Goal: Information Seeking & Learning: Learn about a topic

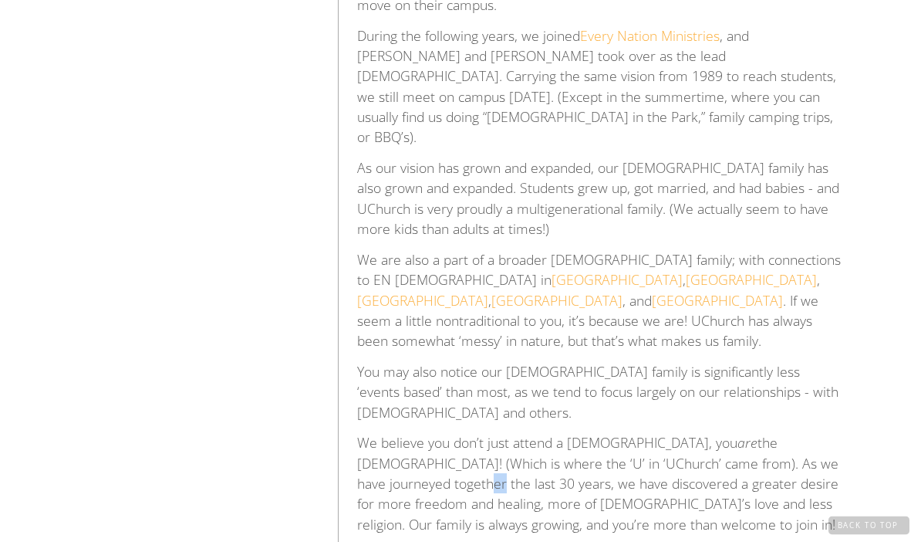
scroll to position [603, 0]
click at [887, 356] on div "Who We Are UChurch started out 30 years ago as a tiny little church plant in a …" at bounding box center [460, 205] width 921 height 822
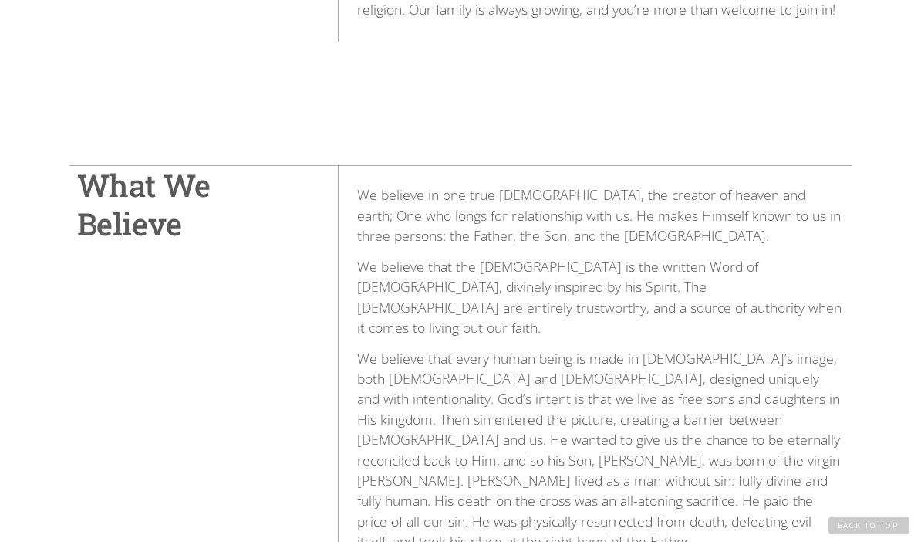
scroll to position [1117, 0]
click at [876, 441] on div "What We Believe We believe in one true God, the creator of heaven and earth; On…" at bounding box center [460, 520] width 921 height 837
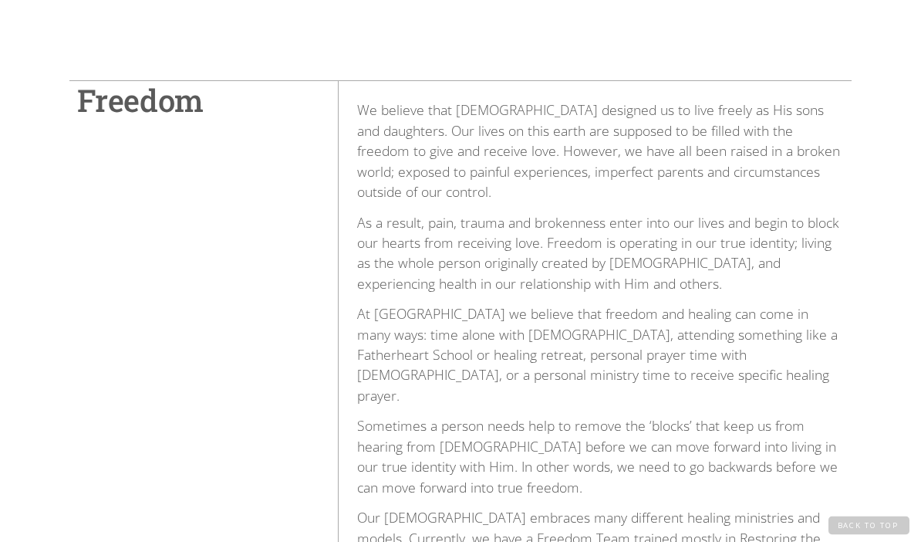
scroll to position [2978, 0]
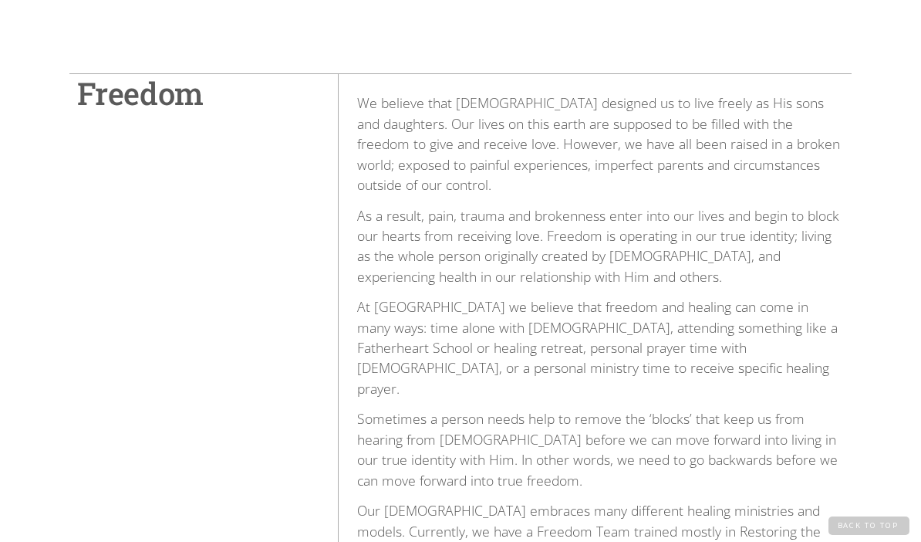
click at [885, 394] on div "Freedom We believe that God designed us to live freely as His sons and daughter…" at bounding box center [460, 425] width 921 height 827
click at [888, 353] on div "Freedom We believe that God designed us to live freely as His sons and daughter…" at bounding box center [460, 425] width 921 height 827
click at [891, 356] on div "Freedom We believe that God designed us to live freely as His sons and daughter…" at bounding box center [460, 425] width 921 height 827
click at [891, 363] on div "Freedom We believe that God designed us to live freely as His sons and daughter…" at bounding box center [460, 425] width 921 height 827
click at [892, 372] on div "Freedom We believe that God designed us to live freely as His sons and daughter…" at bounding box center [460, 425] width 921 height 827
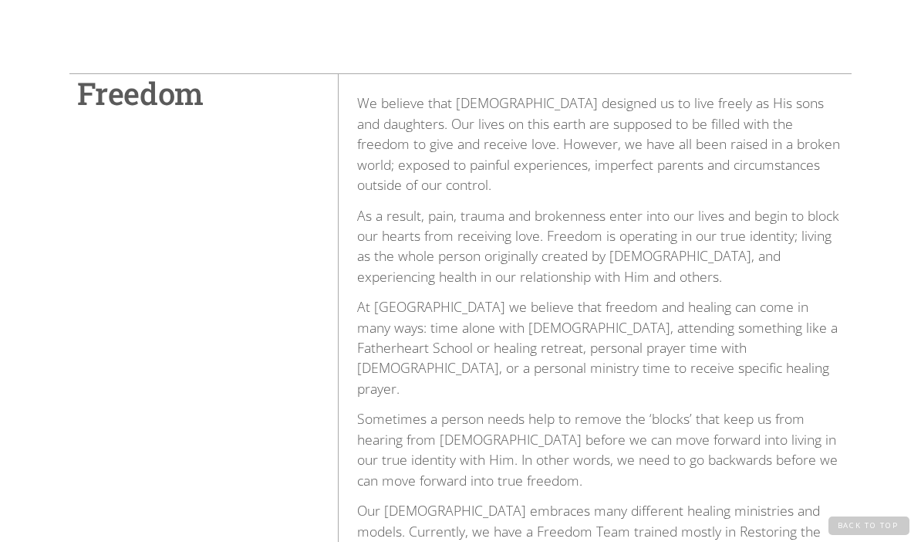
click at [884, 445] on div "Freedom We believe that God designed us to live freely as His sons and daughter…" at bounding box center [460, 425] width 921 height 827
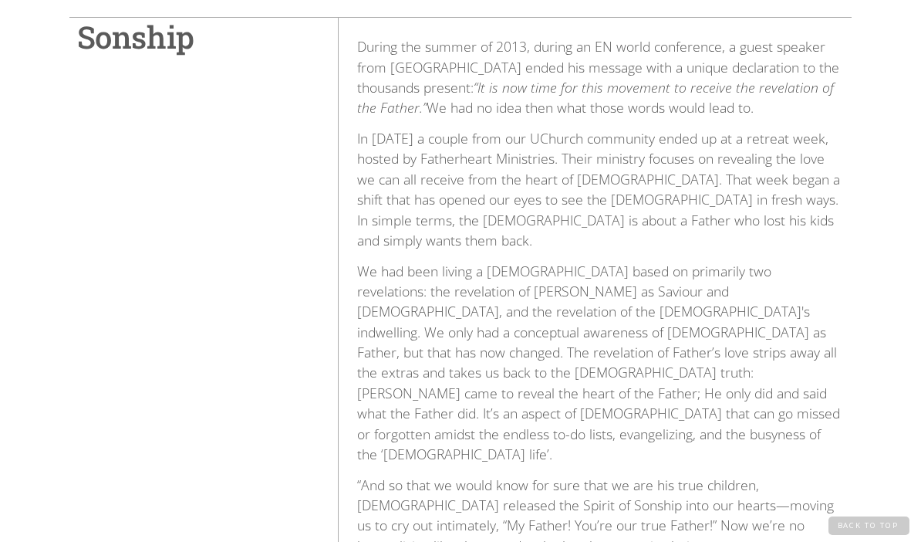
scroll to position [3863, 0]
click at [894, 397] on div "Sonship During the summer of 2013, during an EN world conference, a guest speak…" at bounding box center [460, 520] width 921 height 1133
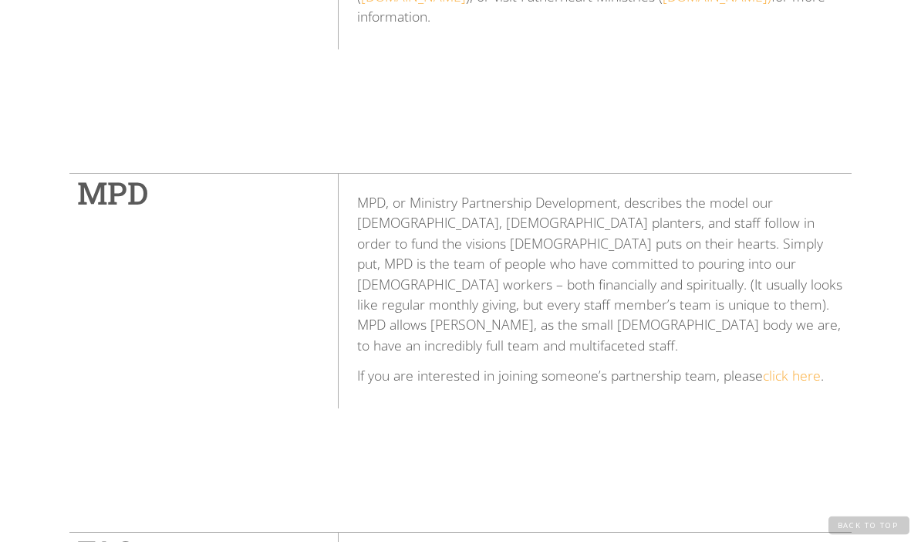
scroll to position [4842, 0]
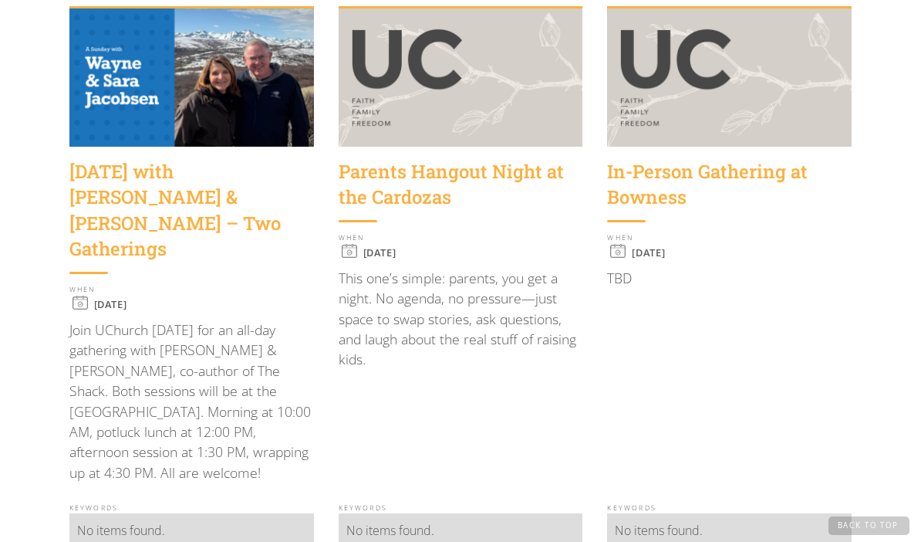
scroll to position [464, 0]
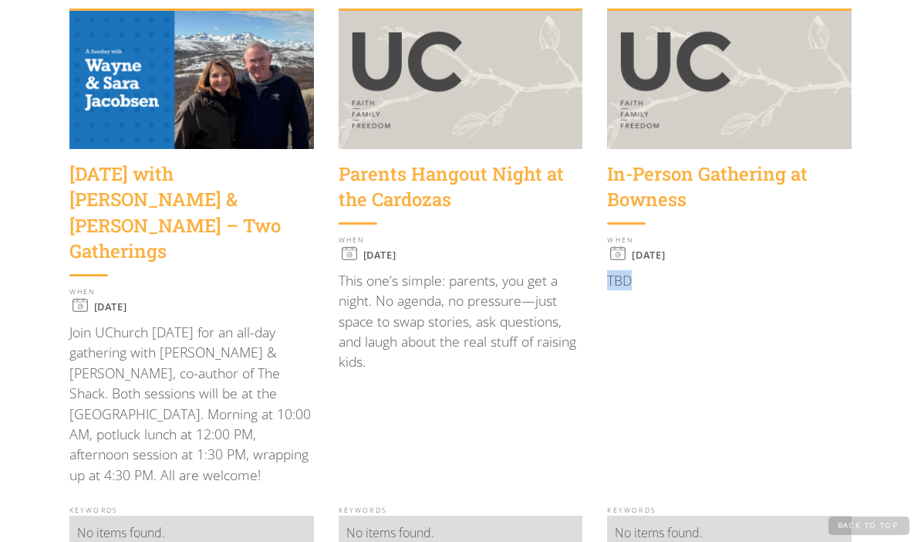
click at [849, 417] on div "In-Person Gathering at Bowness WHEN Sunday, October 5, 2025 TBD" at bounding box center [729, 328] width 245 height 359
click at [369, 190] on div "Parents Hangout Night at the Cardozas" at bounding box center [461, 187] width 245 height 52
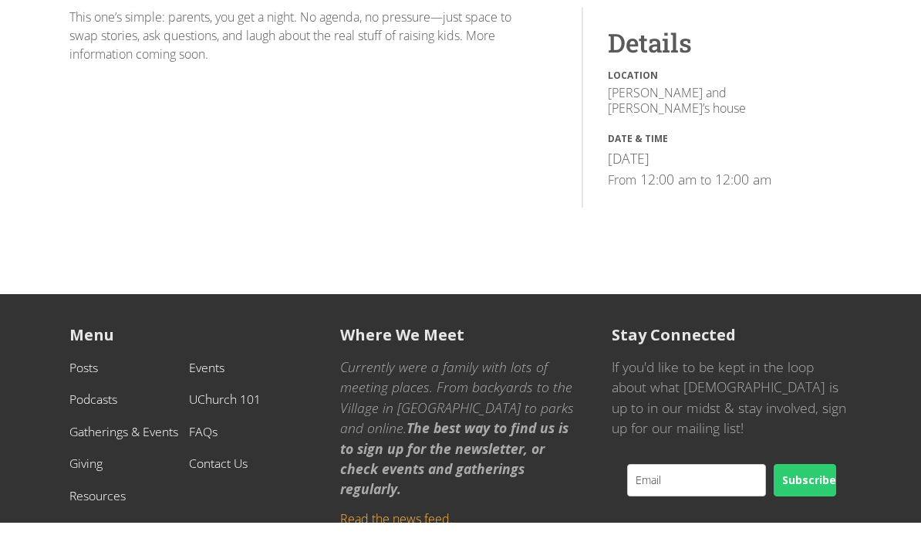
scroll to position [241, 0]
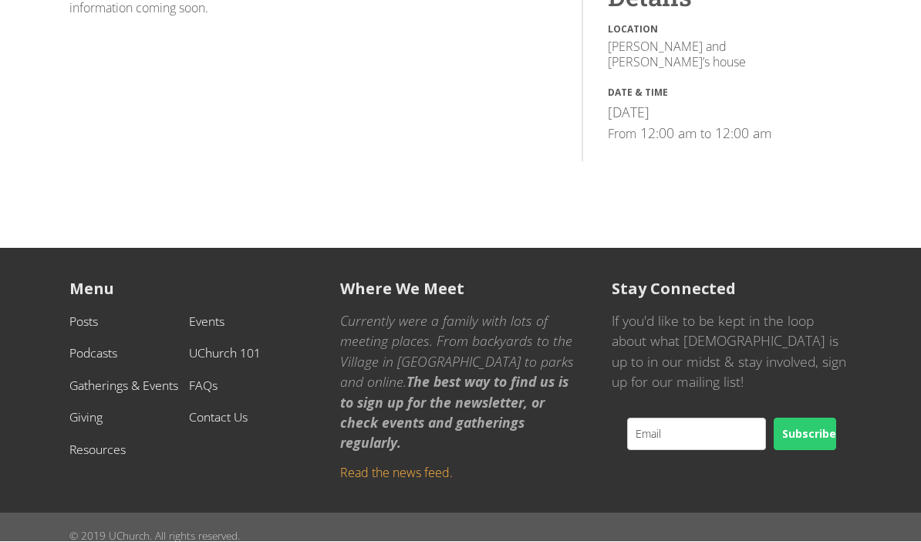
click at [217, 387] on ul "Posts Events Podcasts UChurch 101 Gatherings & Events FAQs Giving Contact Us Re…" at bounding box center [189, 391] width 241 height 160
click at [215, 417] on ul "Posts Events Podcasts UChurch 101 Gatherings & Events FAQs Giving Contact Us Re…" at bounding box center [189, 391] width 241 height 160
click at [221, 409] on link "Contact Us" at bounding box center [218, 417] width 59 height 17
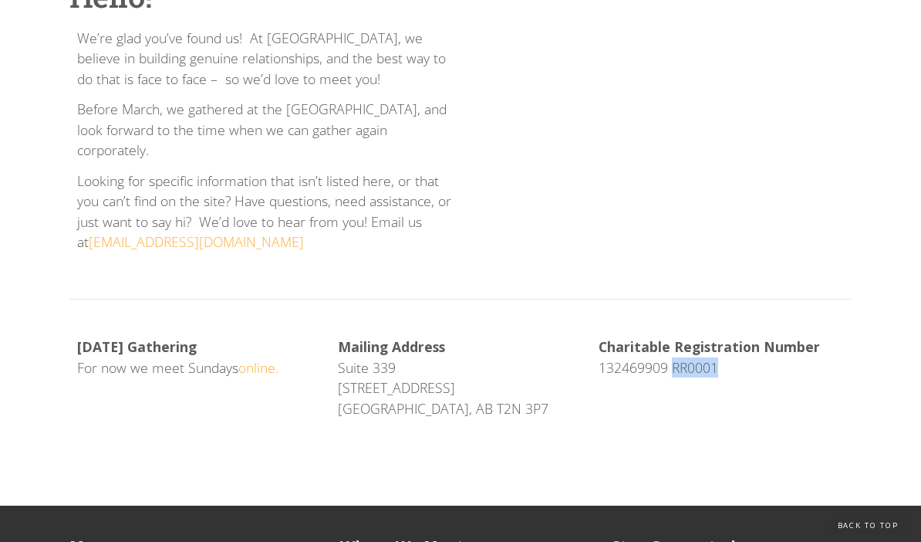
scroll to position [447, 0]
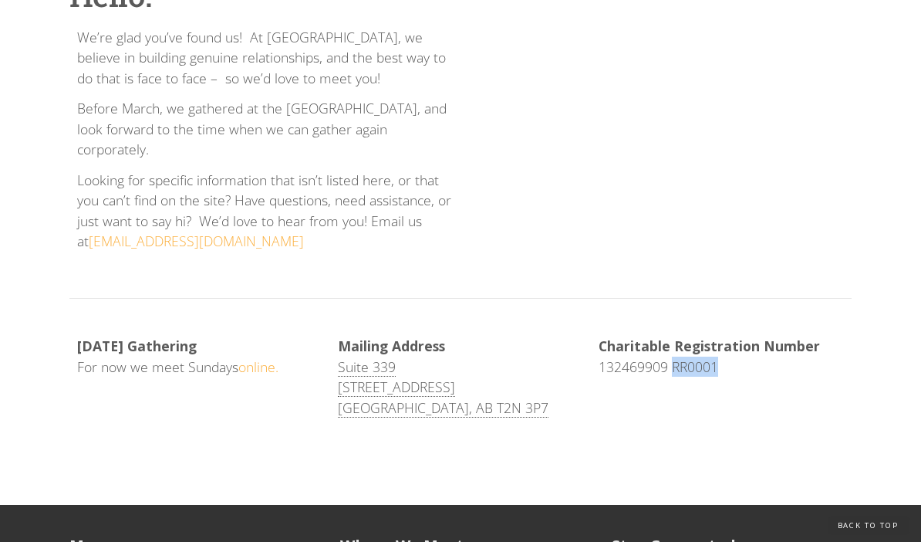
click at [883, 417] on div "Hello! We’re glad you’ve found us! At UChurch, we believe in building genuine r…" at bounding box center [460, 203] width 921 height 606
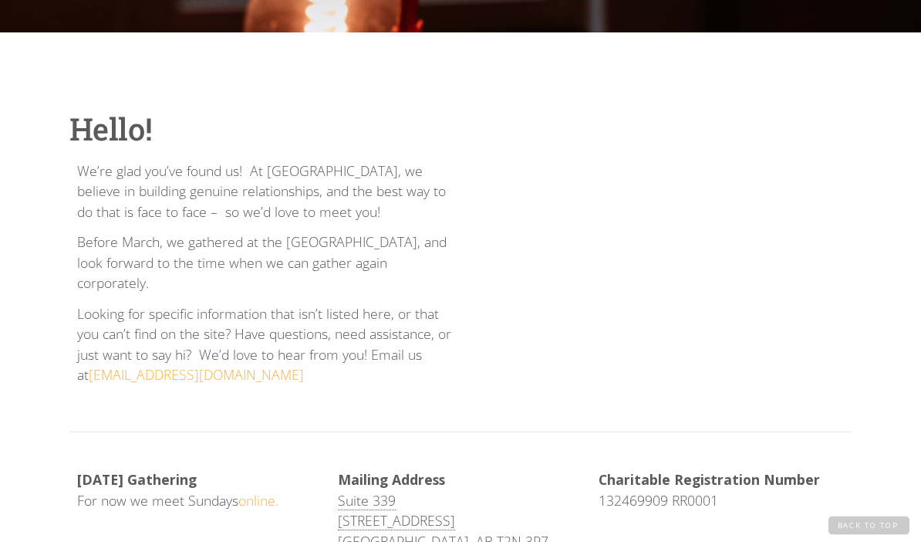
scroll to position [293, 0]
